Goal: Task Accomplishment & Management: Manage account settings

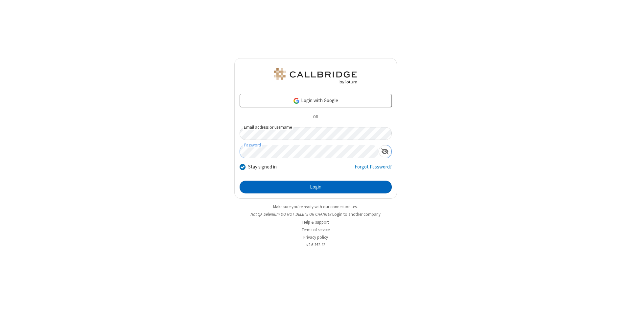
click at [316, 187] on button "Login" at bounding box center [316, 187] width 152 height 13
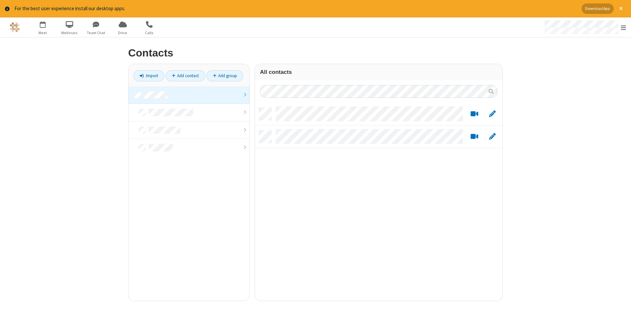
click at [189, 95] on link at bounding box center [189, 95] width 121 height 18
click at [185, 76] on link "Add contact" at bounding box center [186, 75] width 40 height 11
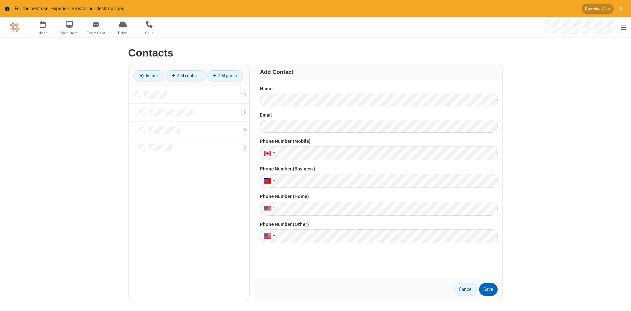
click at [489, 290] on button "Save" at bounding box center [488, 289] width 18 height 13
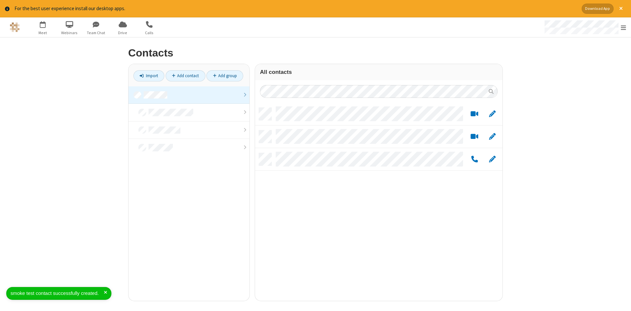
scroll to position [198, 248]
click at [185, 76] on link "Add contact" at bounding box center [186, 75] width 40 height 11
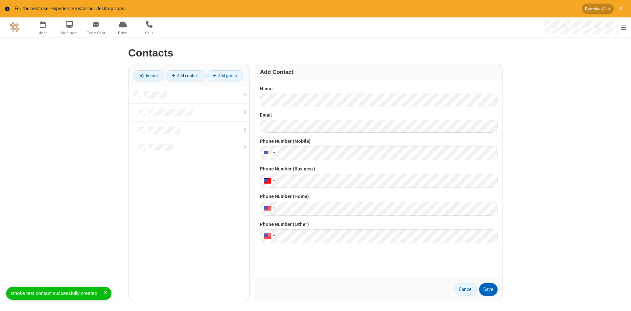
click at [489, 290] on button "Save" at bounding box center [488, 289] width 18 height 13
